Goal: Information Seeking & Learning: Find specific page/section

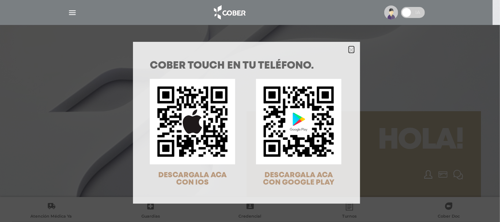
click at [349, 48] on icon "Close" at bounding box center [351, 49] width 5 height 5
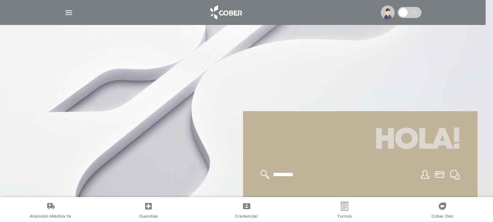
click at [394, 16] on img at bounding box center [388, 12] width 14 height 14
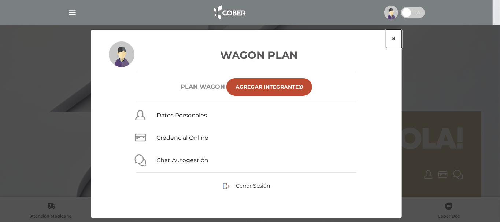
click at [391, 37] on button "×" at bounding box center [394, 39] width 16 height 18
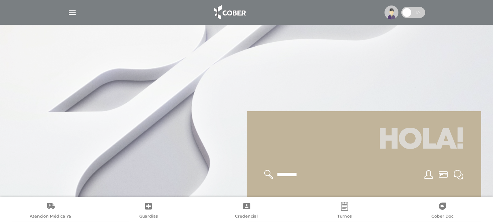
click at [391, 13] on img at bounding box center [391, 12] width 14 height 14
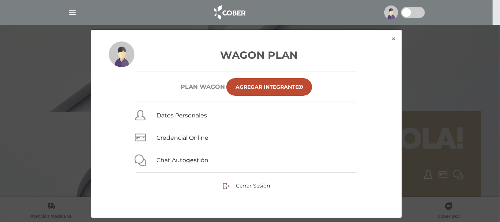
click at [249, 181] on div "Wagon Plan Plan WAGON Agregar Integrante Datos Personales Credencial Online Cha…" at bounding box center [246, 129] width 311 height 176
click at [250, 183] on span "Cerrar Sesión" at bounding box center [253, 185] width 34 height 7
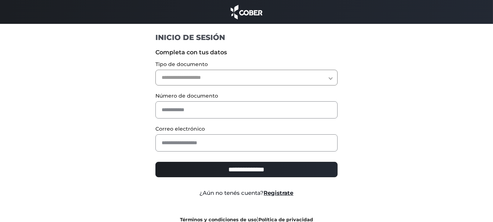
click at [170, 73] on select "**********" at bounding box center [246, 78] width 182 height 16
select select "***"
click at [155, 70] on select "**********" at bounding box center [246, 78] width 182 height 16
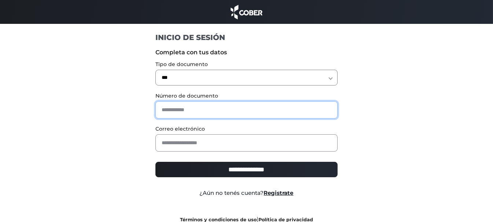
click at [195, 111] on input "text" at bounding box center [246, 109] width 182 height 17
type input "*"
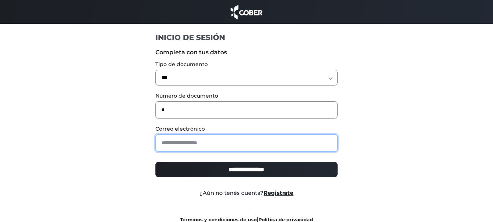
click at [253, 140] on input "email" at bounding box center [246, 142] width 182 height 17
type input "**********"
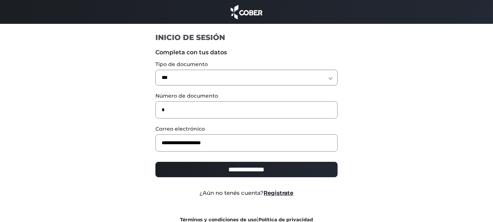
click at [253, 164] on input "**********" at bounding box center [246, 169] width 182 height 15
type input "**********"
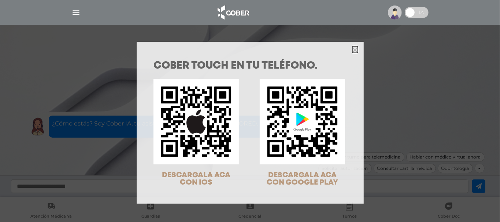
click at [353, 51] on polygon "Close" at bounding box center [355, 49] width 5 height 5
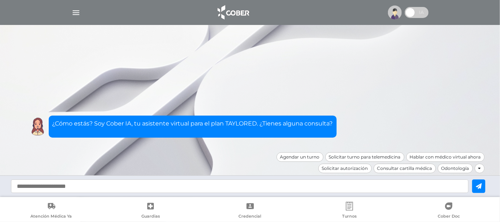
click at [73, 11] on img "button" at bounding box center [75, 12] width 9 height 9
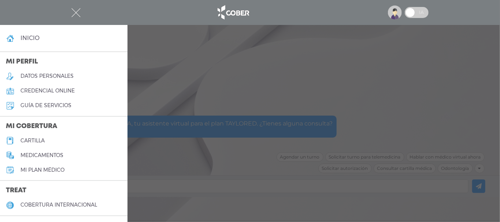
click at [48, 144] on link "cartilla" at bounding box center [64, 140] width 128 height 15
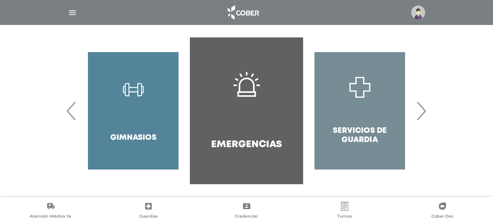
scroll to position [154, 0]
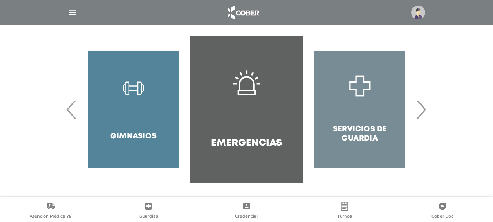
click at [427, 111] on span "›" at bounding box center [421, 109] width 14 height 40
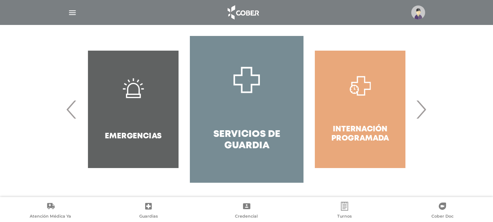
click at [427, 111] on span "›" at bounding box center [421, 109] width 14 height 40
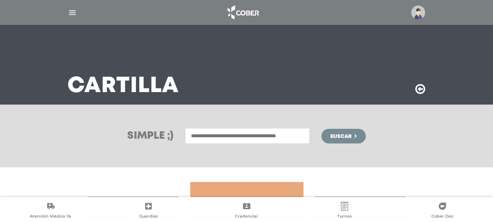
scroll to position [8, 0]
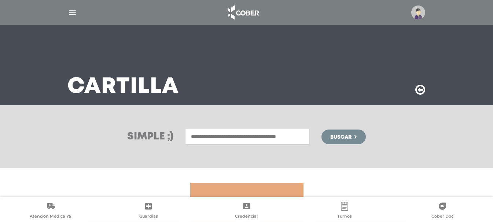
click at [270, 135] on input "text" at bounding box center [247, 137] width 125 height 16
type input "*"
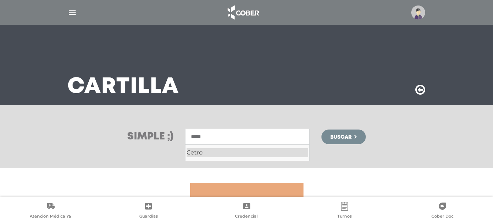
click at [244, 151] on div "Cetro" at bounding box center [248, 152] width 122 height 9
type input "*****"
click at [354, 135] on button "Buscar" at bounding box center [343, 136] width 44 height 15
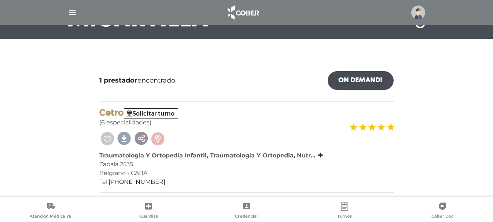
scroll to position [74, 0]
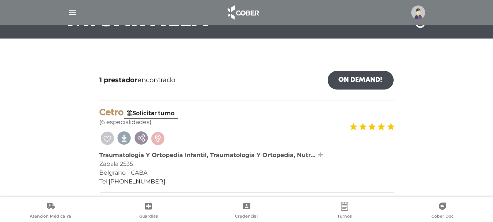
click at [320, 152] on icon at bounding box center [320, 155] width 5 height 6
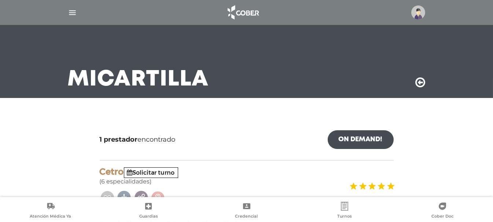
scroll to position [0, 0]
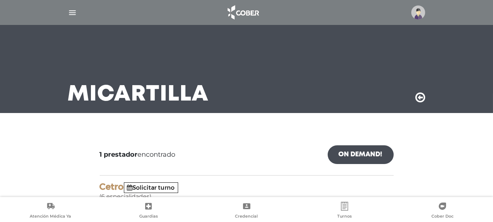
click at [424, 99] on icon at bounding box center [421, 98] width 10 height 12
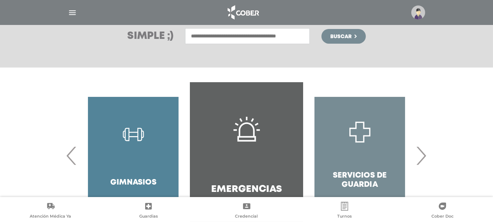
scroll to position [97, 0]
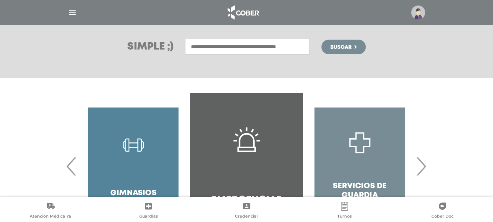
click at [423, 167] on span "›" at bounding box center [421, 166] width 14 height 40
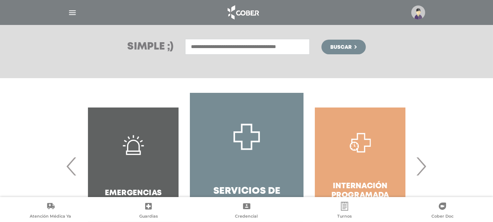
click at [247, 52] on input "text" at bounding box center [247, 47] width 125 height 16
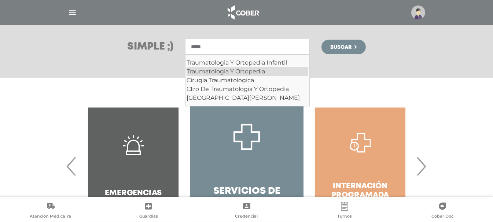
click at [250, 71] on div "Traumatologia Y Ortopedia" at bounding box center [248, 71] width 122 height 9
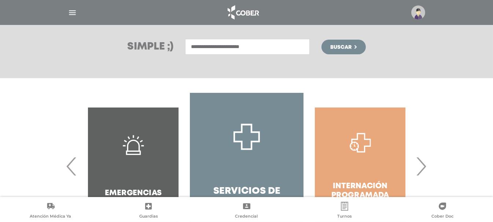
type input "**********"
click at [343, 50] on span "Buscar" at bounding box center [340, 47] width 21 height 5
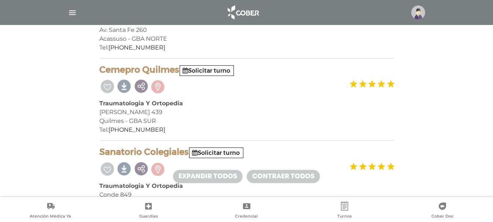
scroll to position [342, 0]
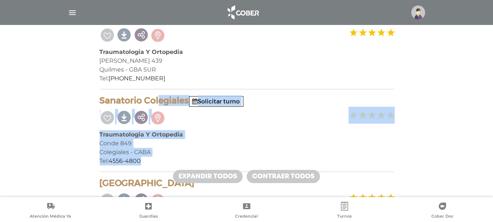
drag, startPoint x: 100, startPoint y: 99, endPoint x: 187, endPoint y: 160, distance: 105.5
click at [187, 160] on div "Sanatorio Colegiales Solicitar turno Traumatologia Y Ortopedia Conde 849 Colegi…" at bounding box center [247, 133] width 294 height 77
click at [220, 139] on div "Conde 849" at bounding box center [247, 143] width 294 height 9
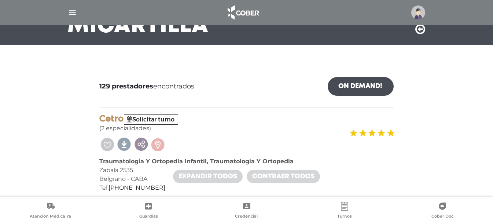
scroll to position [0, 0]
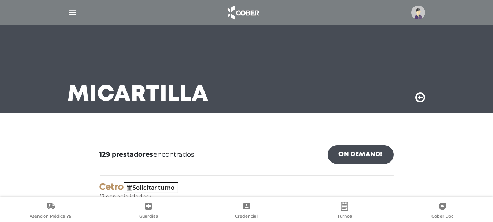
click at [424, 97] on icon at bounding box center [421, 98] width 10 height 12
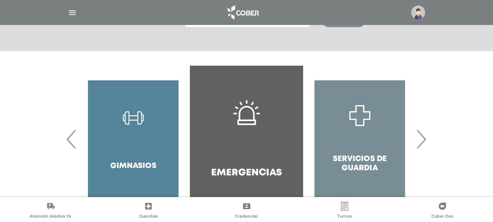
scroll to position [147, 0]
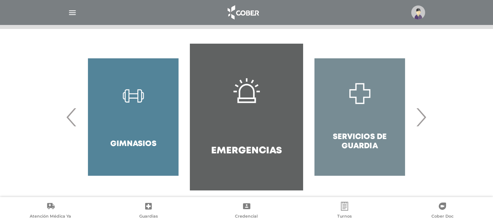
click at [420, 120] on span "›" at bounding box center [421, 117] width 14 height 40
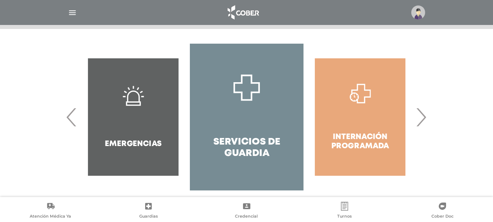
click at [420, 120] on span "›" at bounding box center [421, 117] width 14 height 40
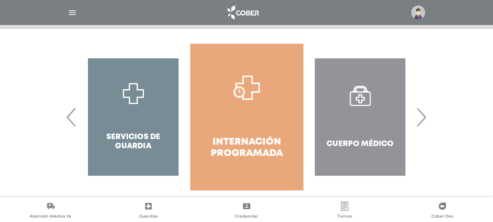
click at [420, 120] on span "›" at bounding box center [421, 117] width 14 height 40
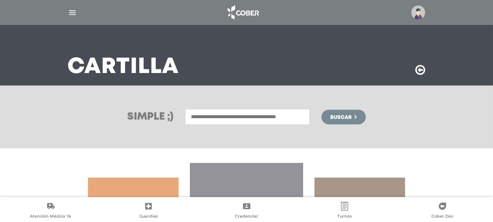
scroll to position [8, 0]
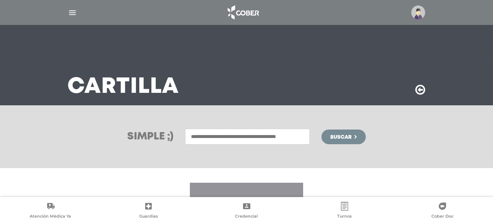
click at [281, 135] on input "text" at bounding box center [247, 137] width 125 height 16
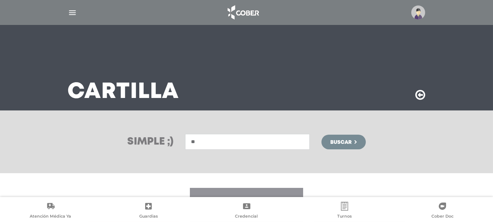
scroll to position [154, 0]
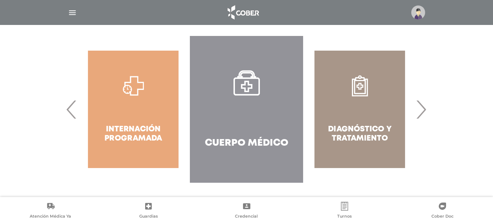
click at [421, 111] on span "›" at bounding box center [421, 109] width 14 height 40
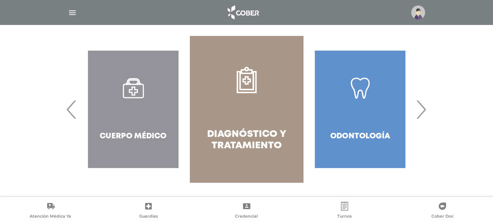
click at [421, 111] on span "›" at bounding box center [421, 109] width 14 height 40
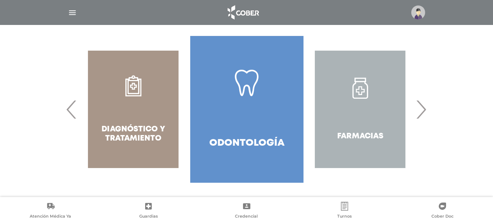
click at [421, 111] on span "›" at bounding box center [421, 109] width 14 height 40
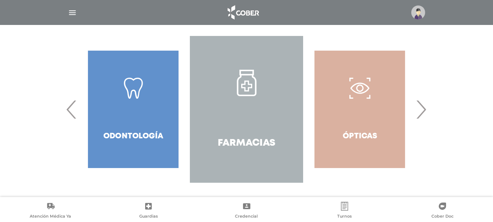
click at [421, 111] on span "›" at bounding box center [421, 109] width 14 height 40
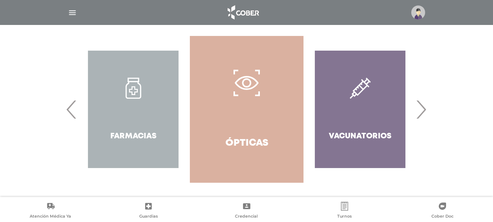
click at [421, 111] on span "›" at bounding box center [421, 109] width 14 height 40
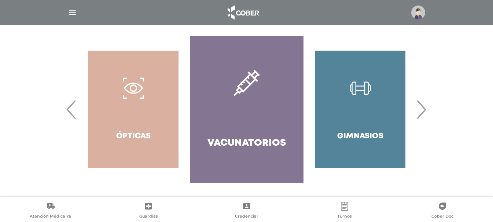
click at [421, 111] on span "›" at bounding box center [421, 109] width 14 height 40
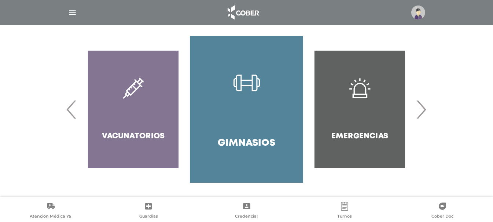
click at [421, 111] on span "›" at bounding box center [421, 109] width 14 height 40
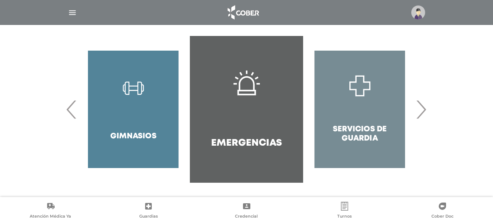
click at [421, 111] on span "›" at bounding box center [421, 109] width 14 height 40
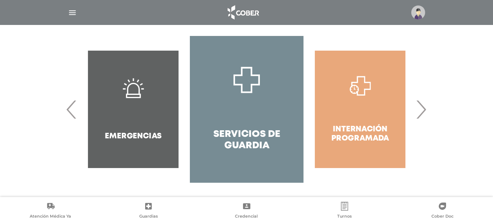
click at [421, 111] on span "›" at bounding box center [421, 109] width 14 height 40
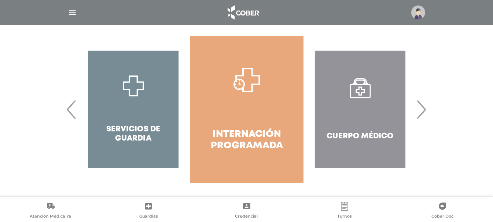
click at [421, 111] on span "›" at bounding box center [421, 109] width 14 height 40
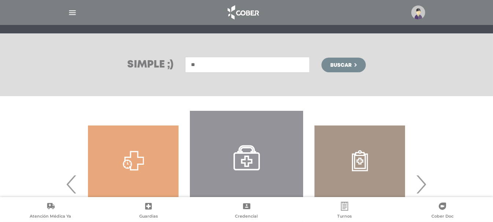
scroll to position [56, 0]
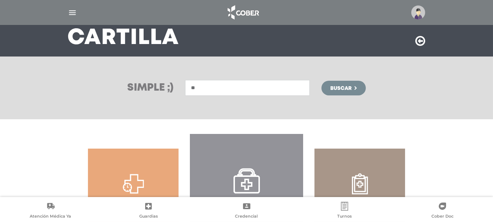
click at [253, 86] on input "**" at bounding box center [247, 88] width 125 height 16
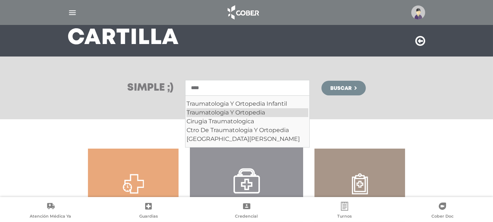
click at [248, 108] on div "Traumatologia Y Ortopedia" at bounding box center [248, 112] width 122 height 9
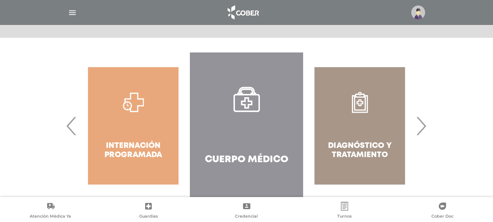
scroll to position [154, 0]
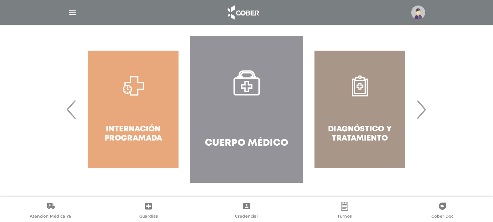
type input "**********"
click at [426, 108] on span "›" at bounding box center [421, 109] width 14 height 40
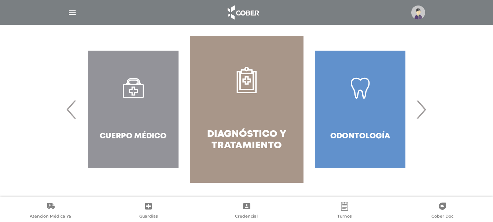
click at [426, 108] on span "›" at bounding box center [421, 109] width 14 height 40
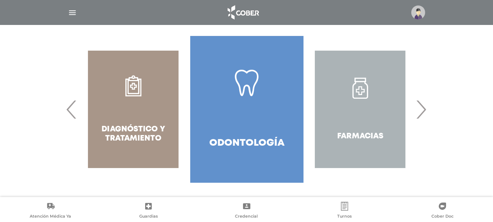
click at [426, 108] on span "›" at bounding box center [421, 109] width 14 height 40
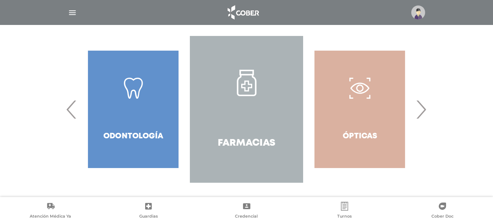
click at [422, 110] on span "›" at bounding box center [421, 109] width 14 height 40
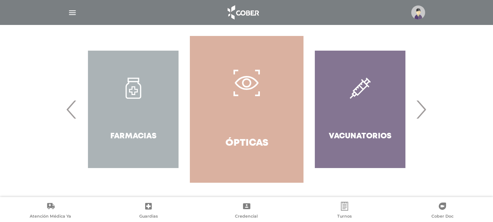
click at [422, 110] on span "›" at bounding box center [421, 109] width 14 height 40
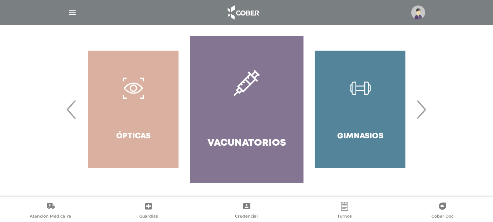
click at [422, 110] on span "›" at bounding box center [421, 109] width 14 height 40
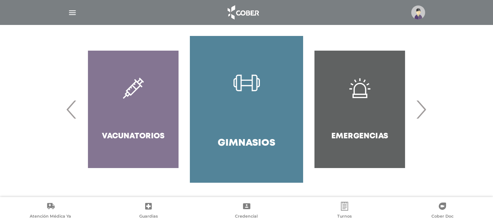
click at [422, 110] on span "›" at bounding box center [421, 109] width 14 height 40
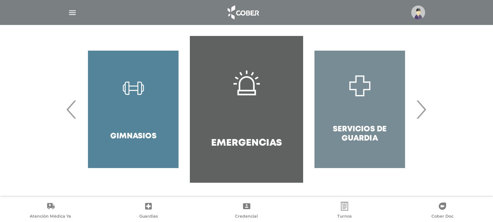
click at [422, 110] on span "›" at bounding box center [421, 109] width 14 height 40
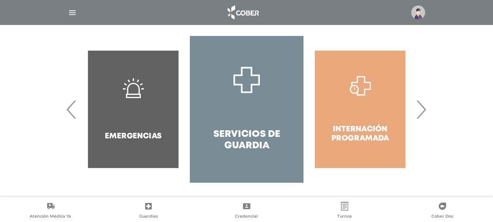
click at [70, 108] on span "‹" at bounding box center [72, 109] width 14 height 40
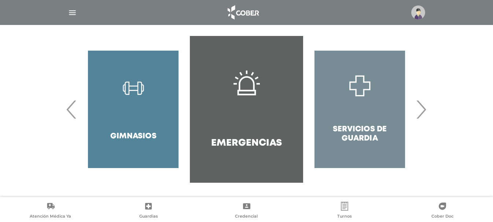
click at [70, 108] on span "‹" at bounding box center [72, 109] width 14 height 40
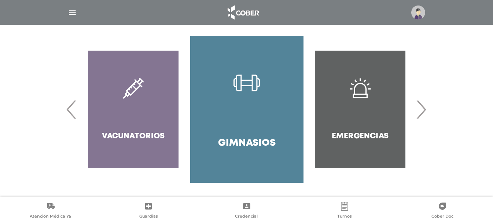
click at [70, 108] on span "‹" at bounding box center [72, 109] width 14 height 40
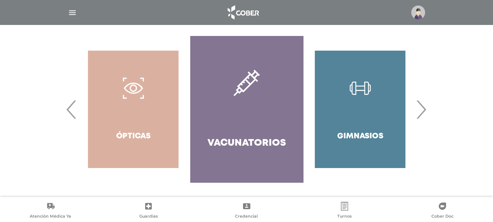
click at [70, 108] on span "‹" at bounding box center [72, 109] width 14 height 40
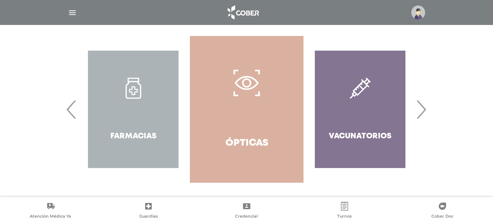
click at [70, 108] on span "‹" at bounding box center [72, 109] width 14 height 40
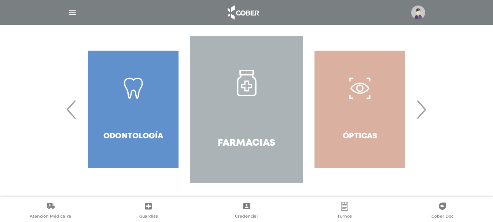
click at [70, 108] on span "‹" at bounding box center [72, 109] width 14 height 40
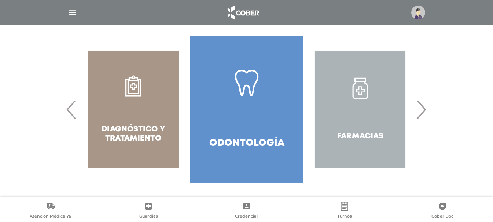
click at [70, 108] on span "‹" at bounding box center [72, 109] width 14 height 40
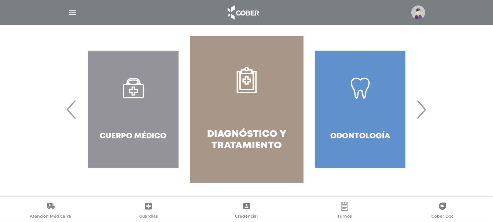
click at [70, 108] on span "‹" at bounding box center [72, 109] width 14 height 40
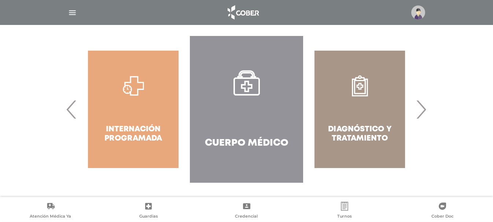
click at [270, 100] on link "Cuerpo Médico" at bounding box center [246, 109] width 113 height 147
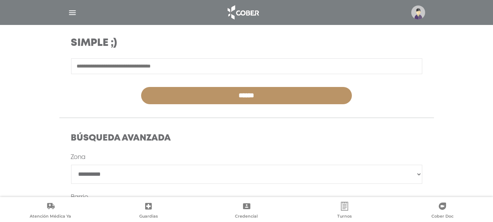
scroll to position [97, 0]
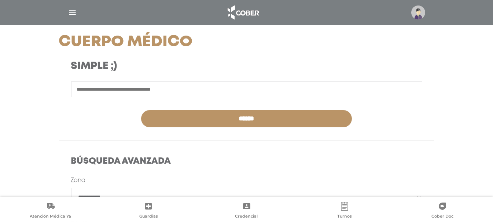
click at [144, 87] on input "text" at bounding box center [246, 89] width 351 height 16
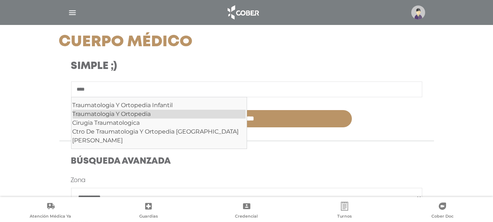
click at [143, 115] on div "Traumatologia Y Ortopedia" at bounding box center [159, 114] width 173 height 9
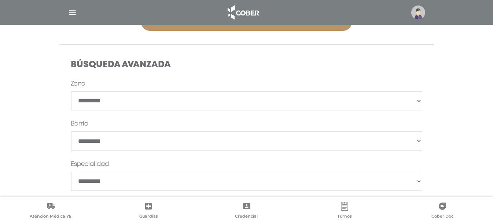
scroll to position [195, 0]
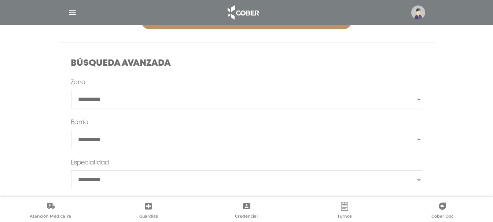
type input "**********"
drag, startPoint x: 109, startPoint y: 97, endPoint x: 110, endPoint y: 102, distance: 5.2
click at [109, 97] on select "**********" at bounding box center [246, 99] width 351 height 19
select select "*******"
click at [71, 90] on select "**********" at bounding box center [246, 99] width 351 height 19
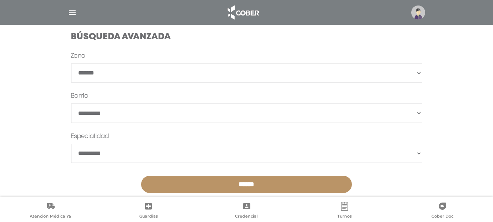
scroll to position [236, 0]
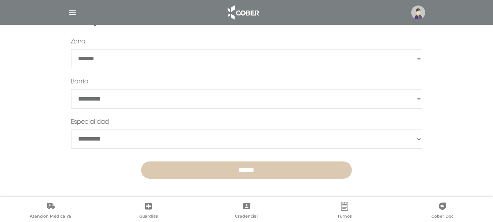
click at [215, 168] on input "******" at bounding box center [246, 169] width 211 height 17
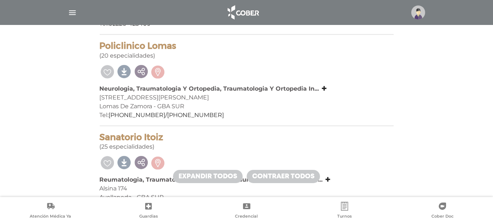
scroll to position [831, 0]
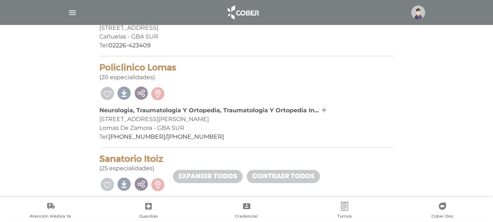
click at [323, 107] on link at bounding box center [324, 110] width 6 height 7
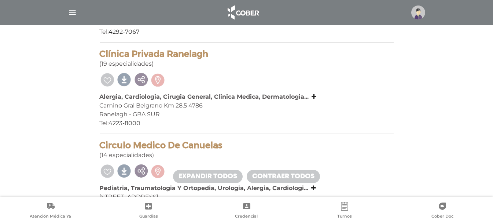
scroll to position [684, 0]
